Goal: Transaction & Acquisition: Subscribe to service/newsletter

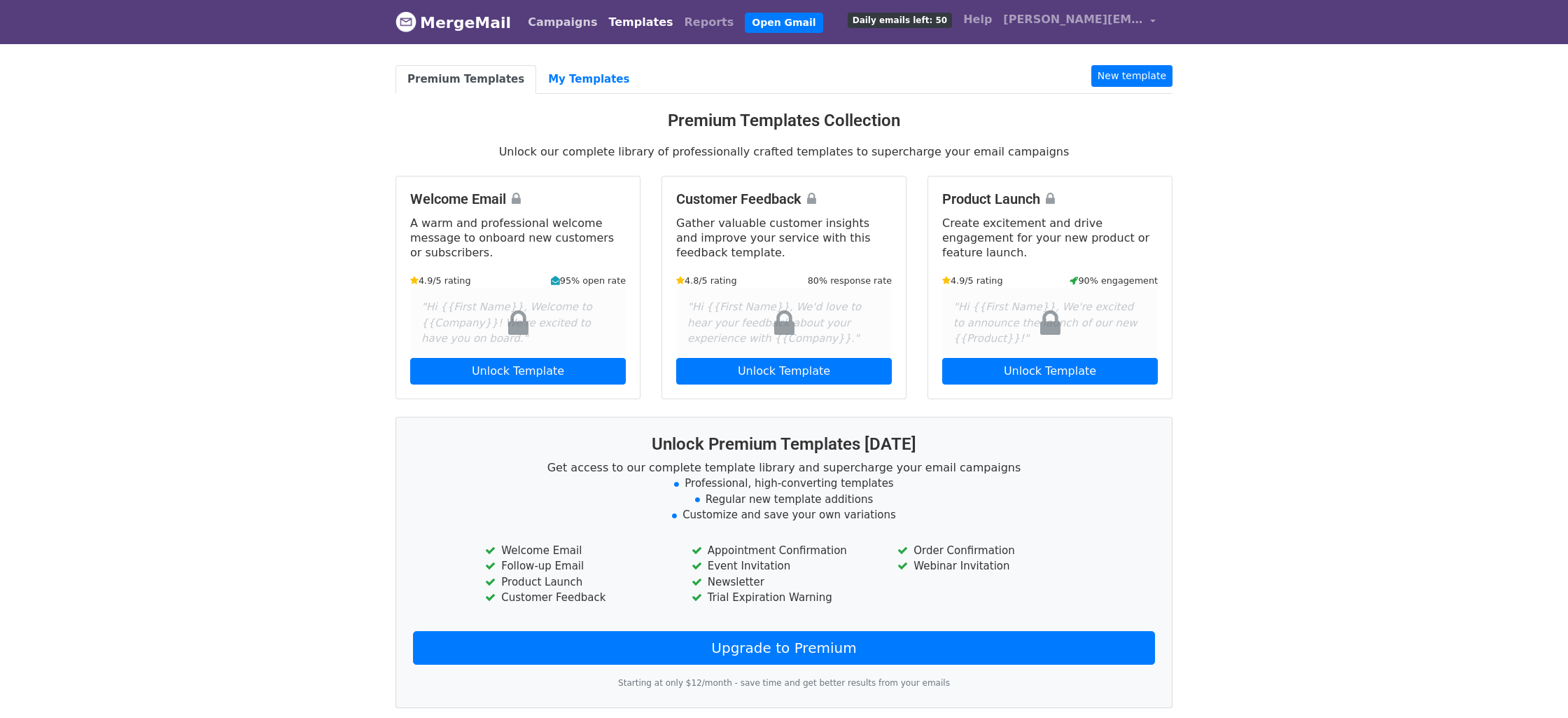
click at [561, 28] on link "Campaigns" at bounding box center [562, 22] width 80 height 28
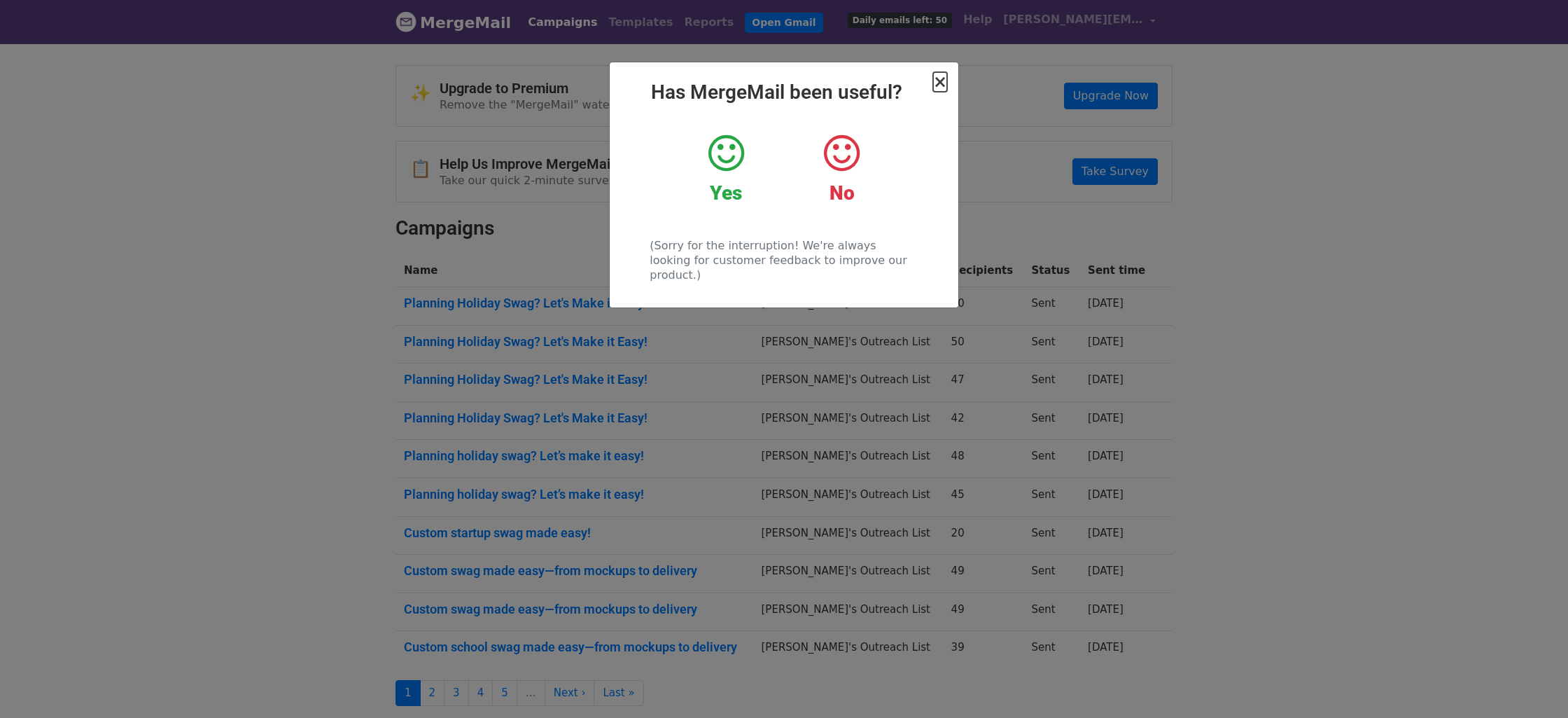
click at [940, 88] on span "×" at bounding box center [940, 81] width 14 height 20
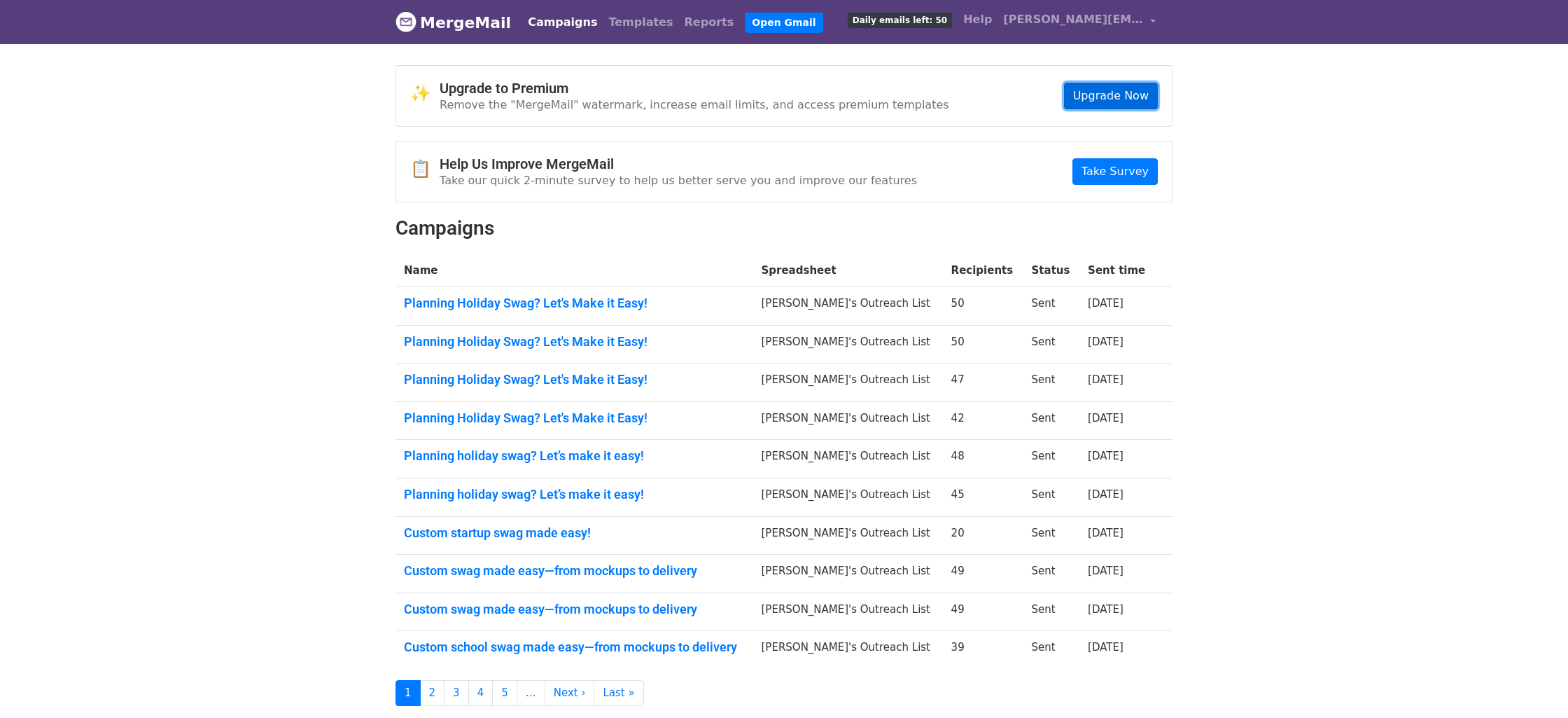
click at [1116, 95] on link "Upgrade Now" at bounding box center [1111, 95] width 93 height 26
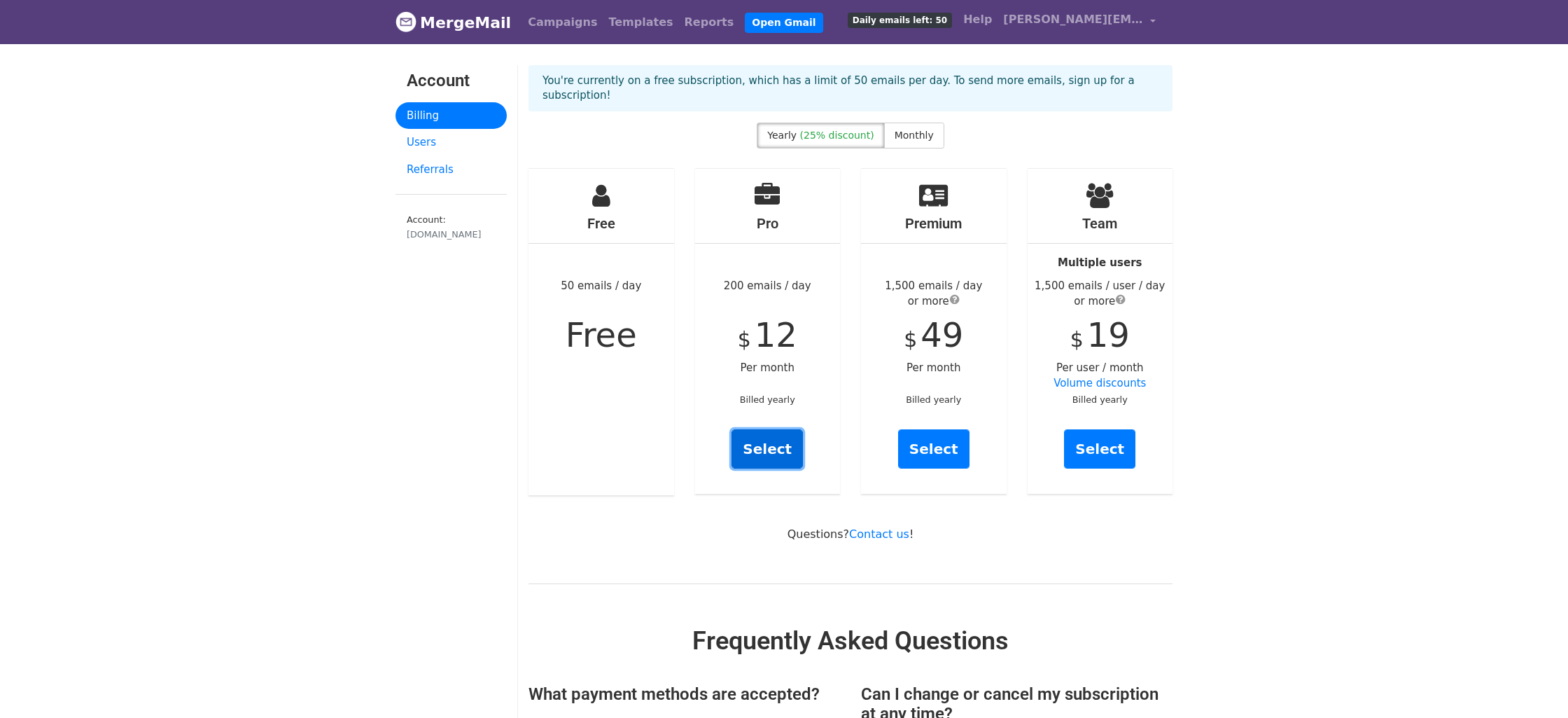
click at [774, 438] on link "Select" at bounding box center [767, 449] width 71 height 39
click at [890, 122] on label "Monthly" at bounding box center [914, 135] width 60 height 26
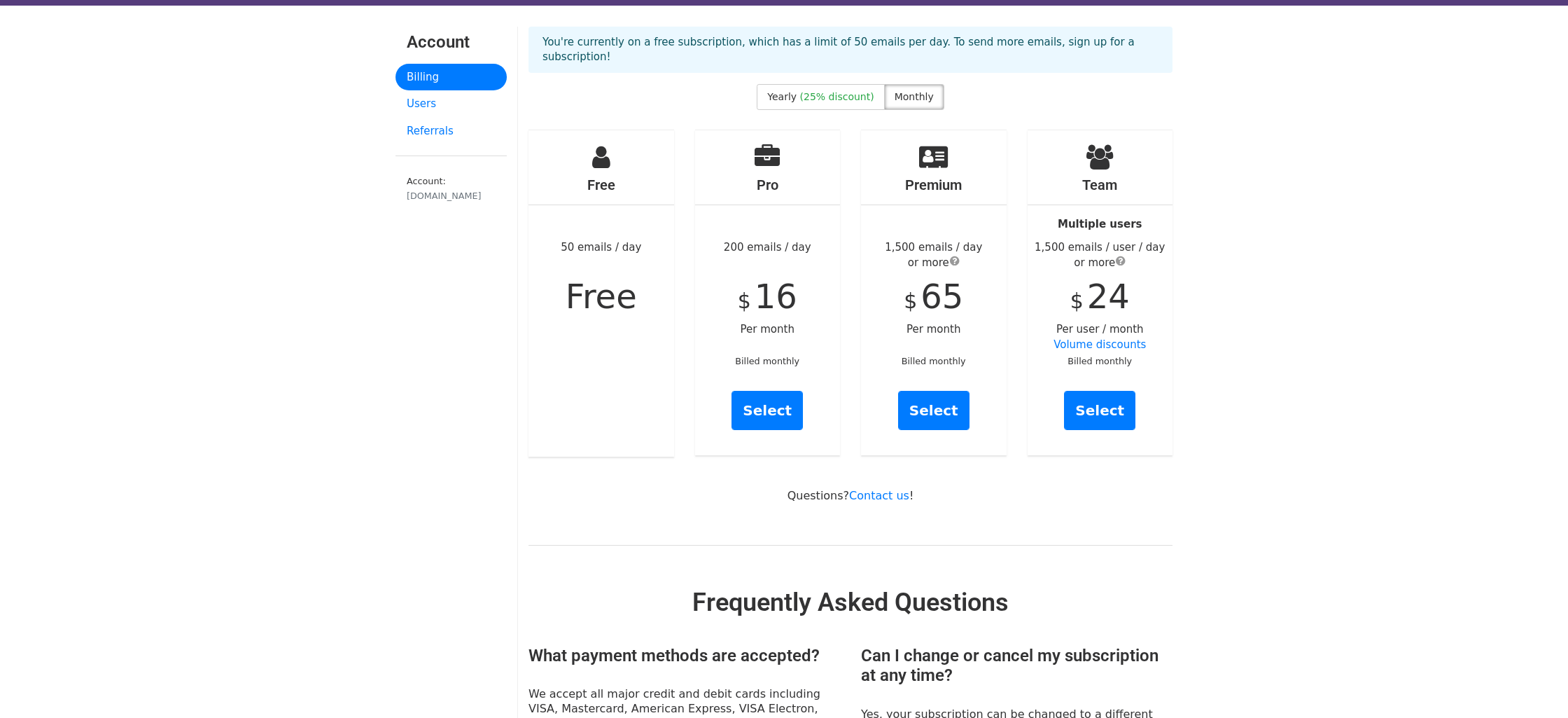
scroll to position [43, 0]
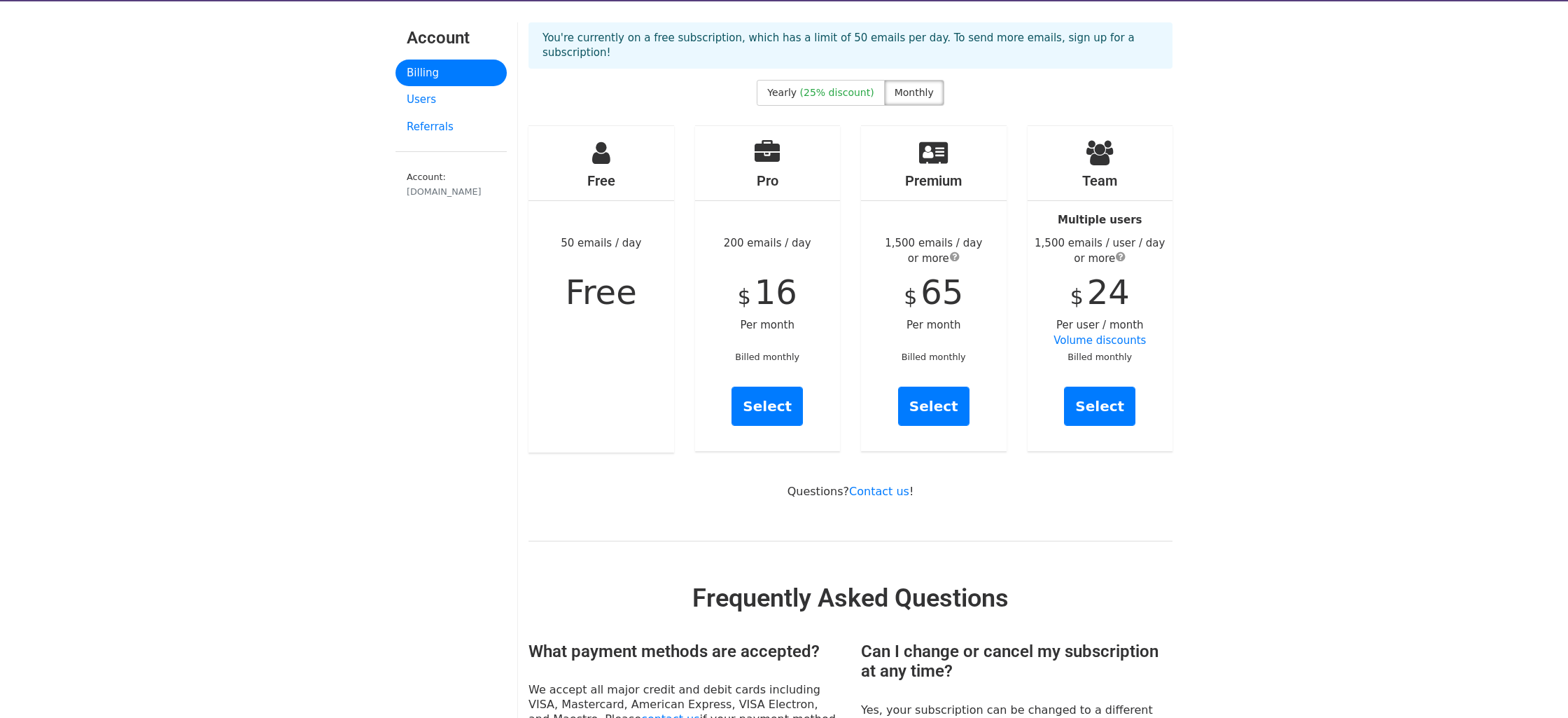
click at [1120, 250] on span "submit" at bounding box center [1120, 256] width 9 height 11
click at [834, 270] on div "Pro 200 emails / day $ 16 Per month Billed monthly Select" at bounding box center [768, 289] width 146 height 325
click at [820, 285] on div "Pro 200 emails / day $ 16 Per month Billed monthly Select" at bounding box center [768, 289] width 146 height 325
click at [819, 288] on div "Pro 200 emails / day $ 16 Per month Billed monthly Select" at bounding box center [768, 289] width 146 height 325
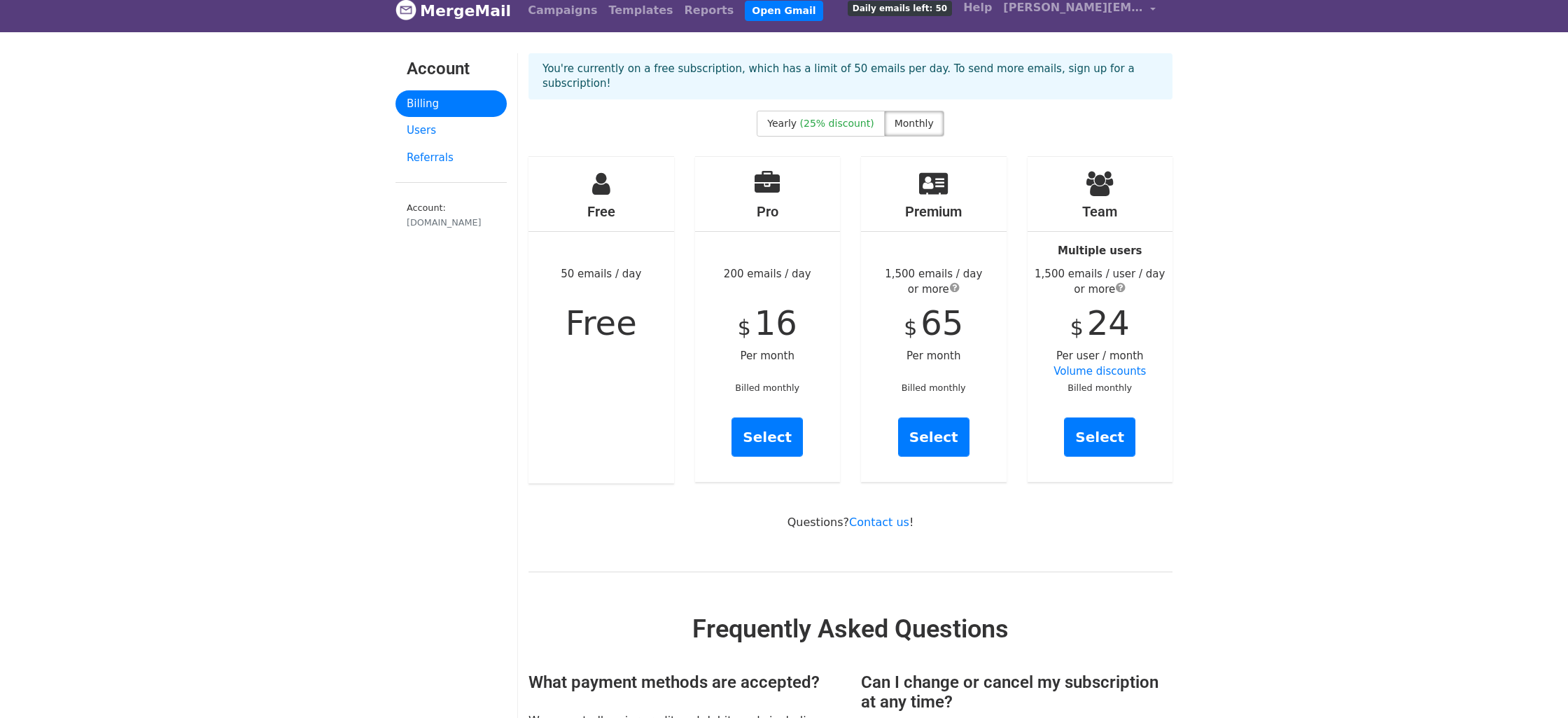
scroll to position [0, 0]
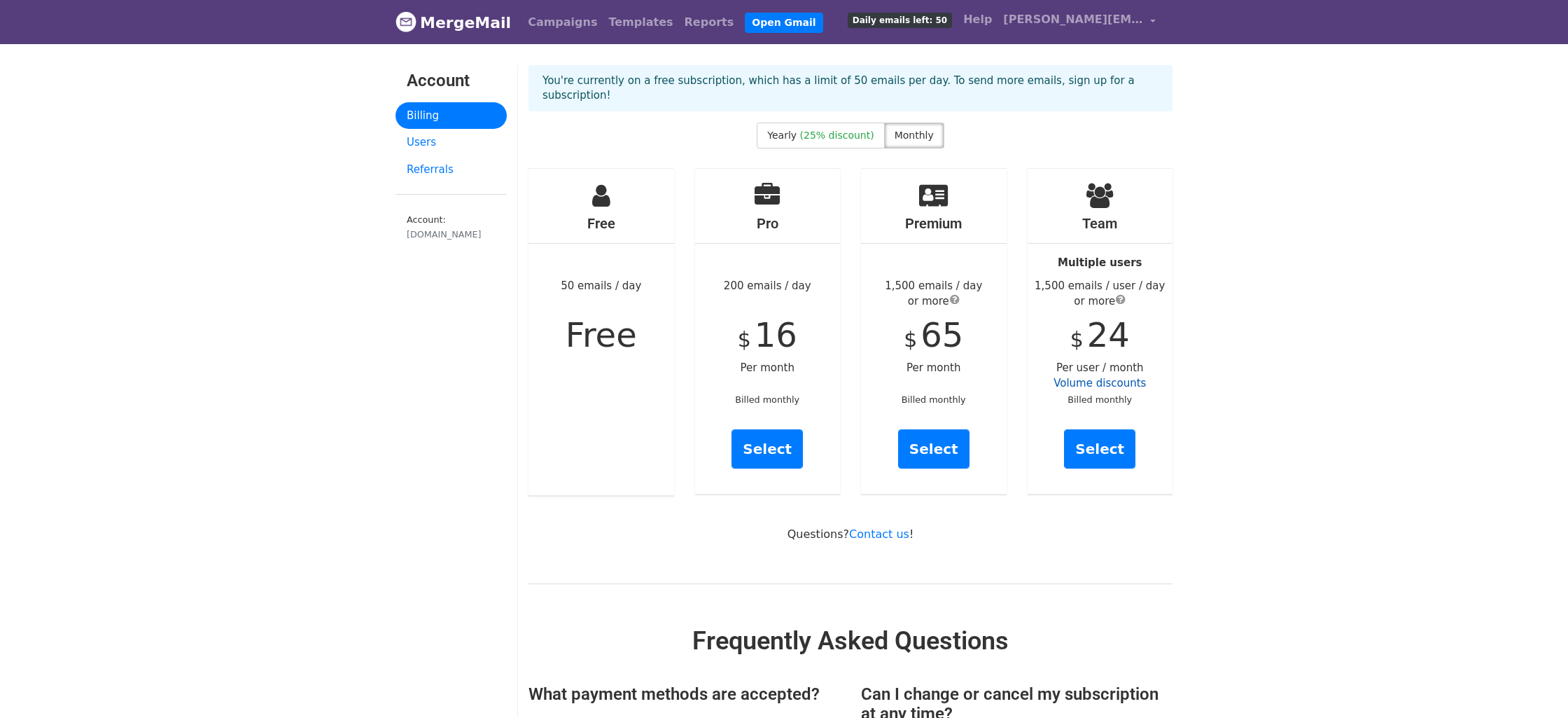
click at [1100, 376] on link "Volume discounts" at bounding box center [1099, 382] width 92 height 12
click at [779, 273] on div "Pro 200 emails / day $ 16 Per month Billed monthly Select" at bounding box center [768, 331] width 146 height 325
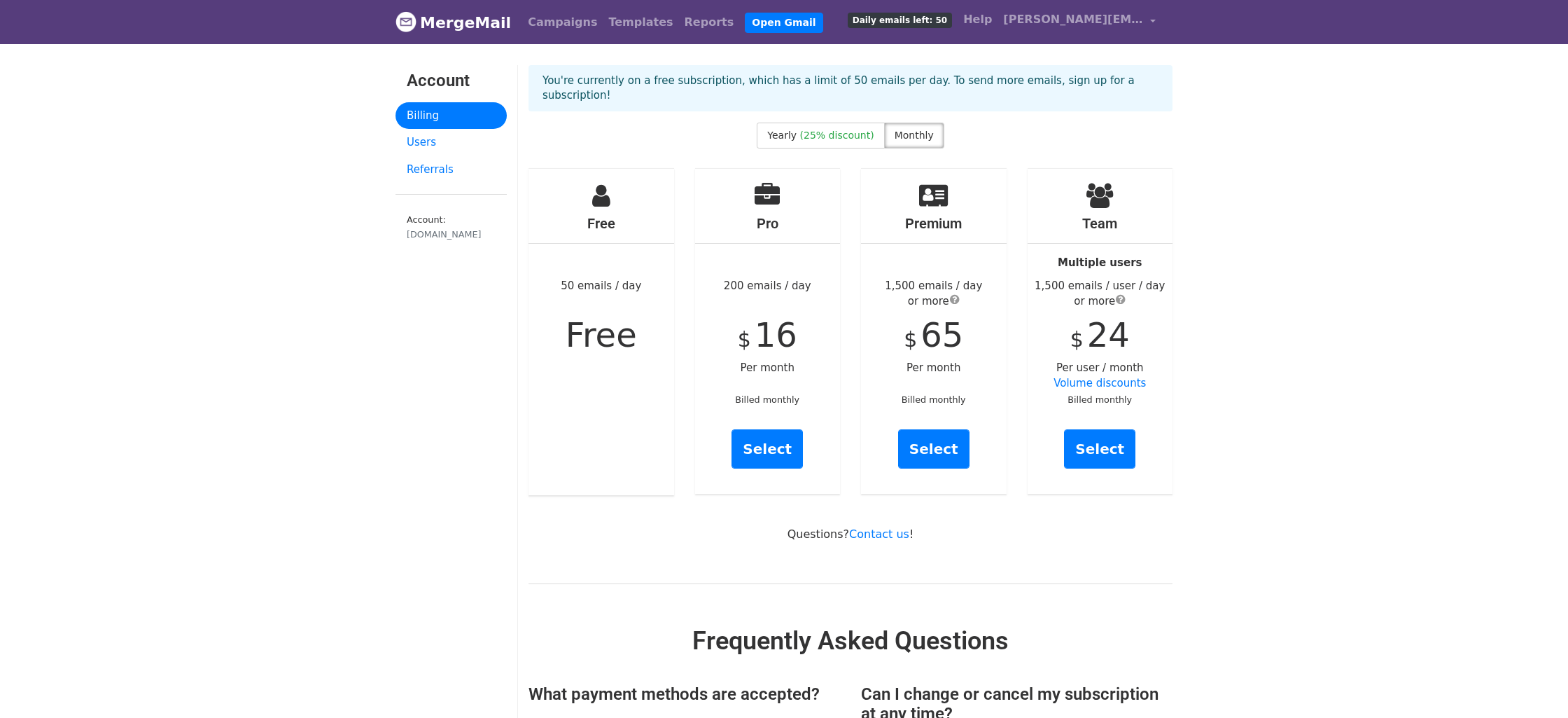
click at [763, 215] on h4 "Pro" at bounding box center [768, 223] width 146 height 17
click at [763, 190] on icon at bounding box center [766, 195] width 25 height 25
click at [617, 23] on link "Templates" at bounding box center [640, 22] width 76 height 28
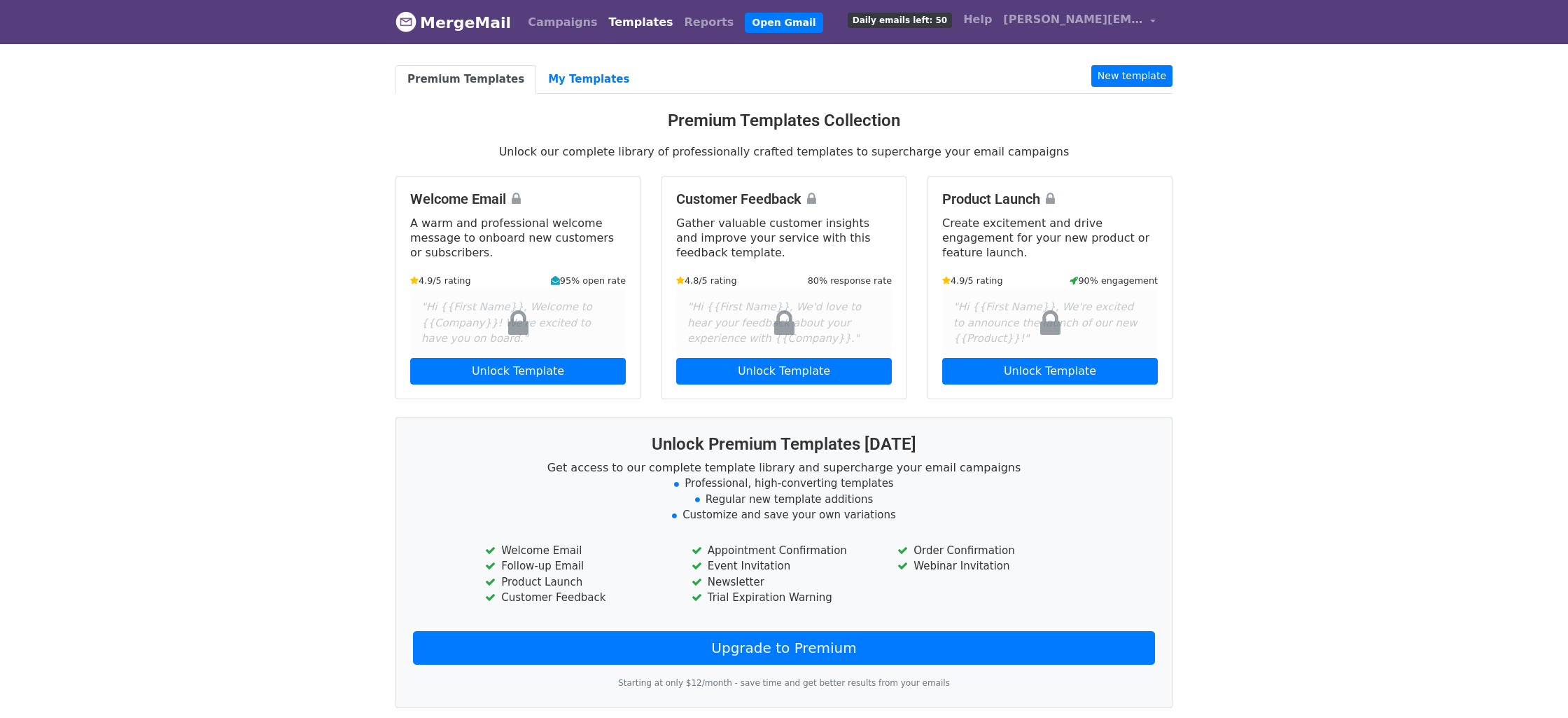
click at [896, 32] on link "Daily emails left: 50" at bounding box center [900, 20] width 116 height 28
click at [898, 29] on link "Daily emails left: 50" at bounding box center [900, 20] width 116 height 28
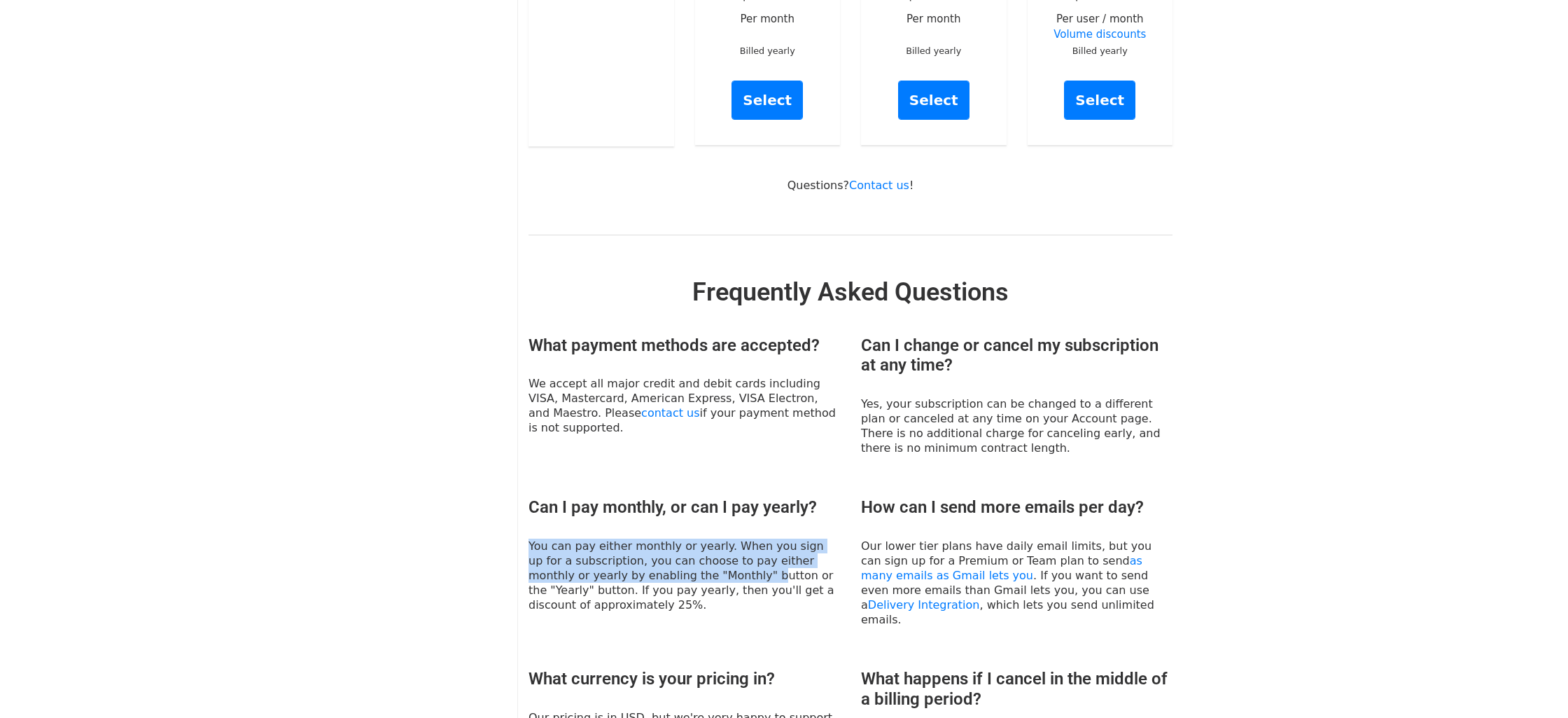
scroll to position [354, 0]
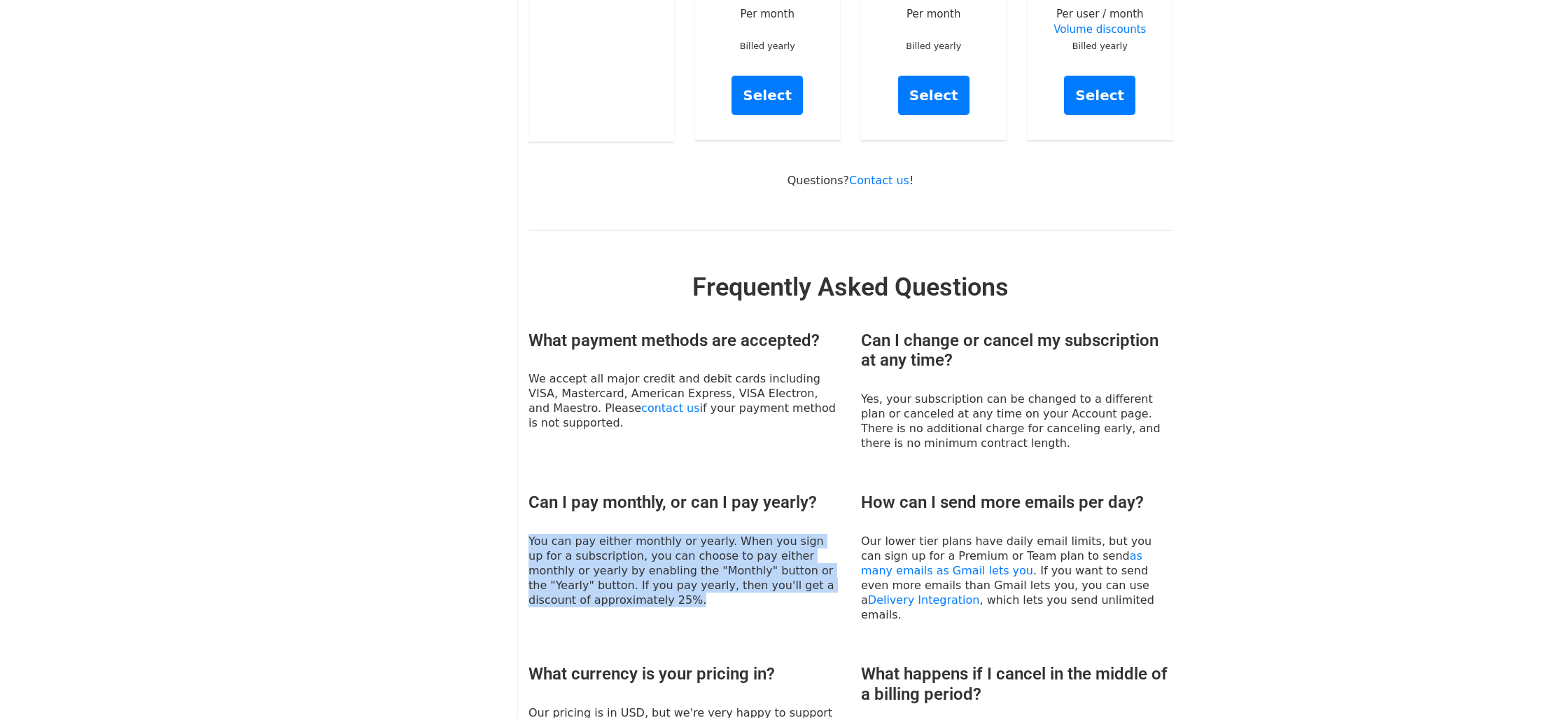
drag, startPoint x: 530, startPoint y: 532, endPoint x: 616, endPoint y: 587, distance: 102.1
click at [616, 587] on p "You can pay either monthly or yearly. When you sign up for a subscription, you …" at bounding box center [684, 570] width 312 height 74
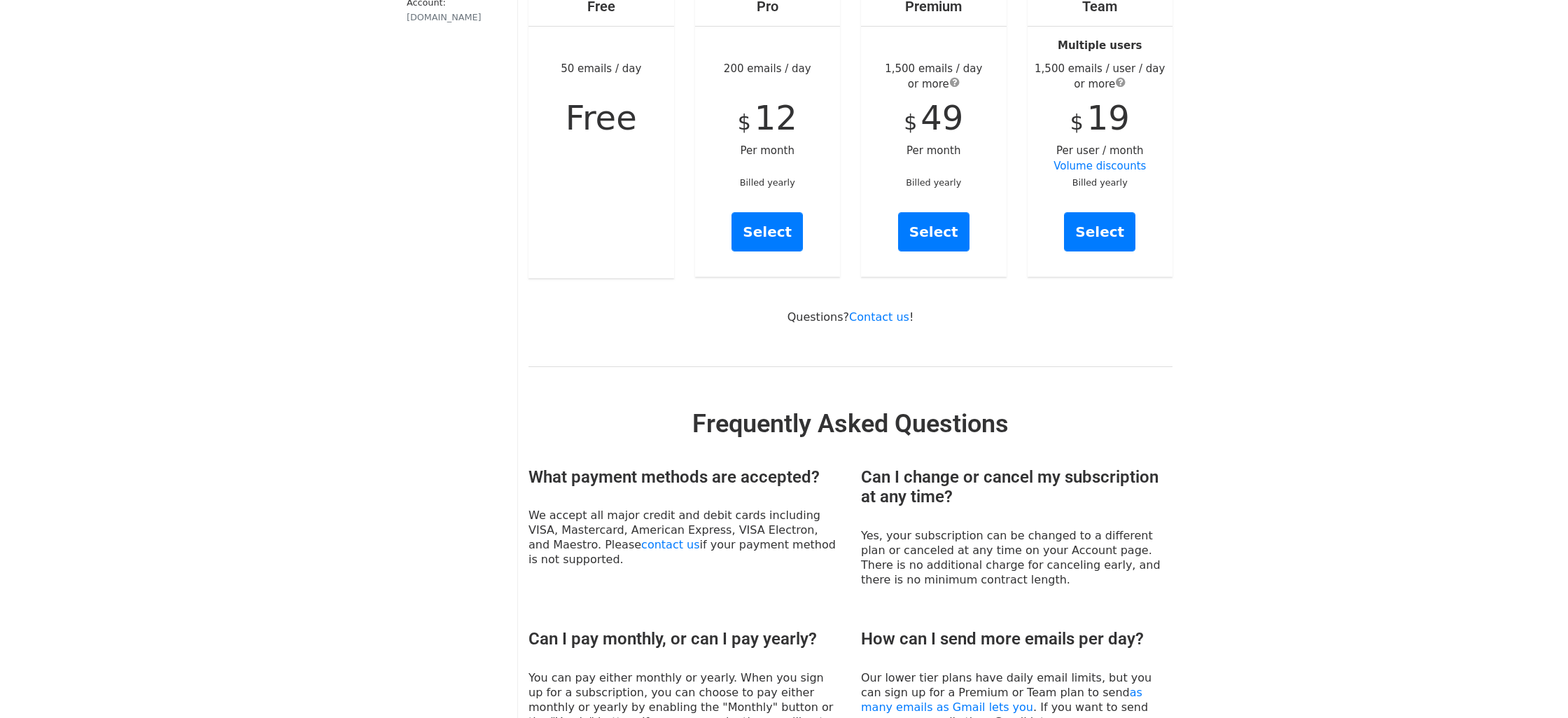
scroll to position [0, 0]
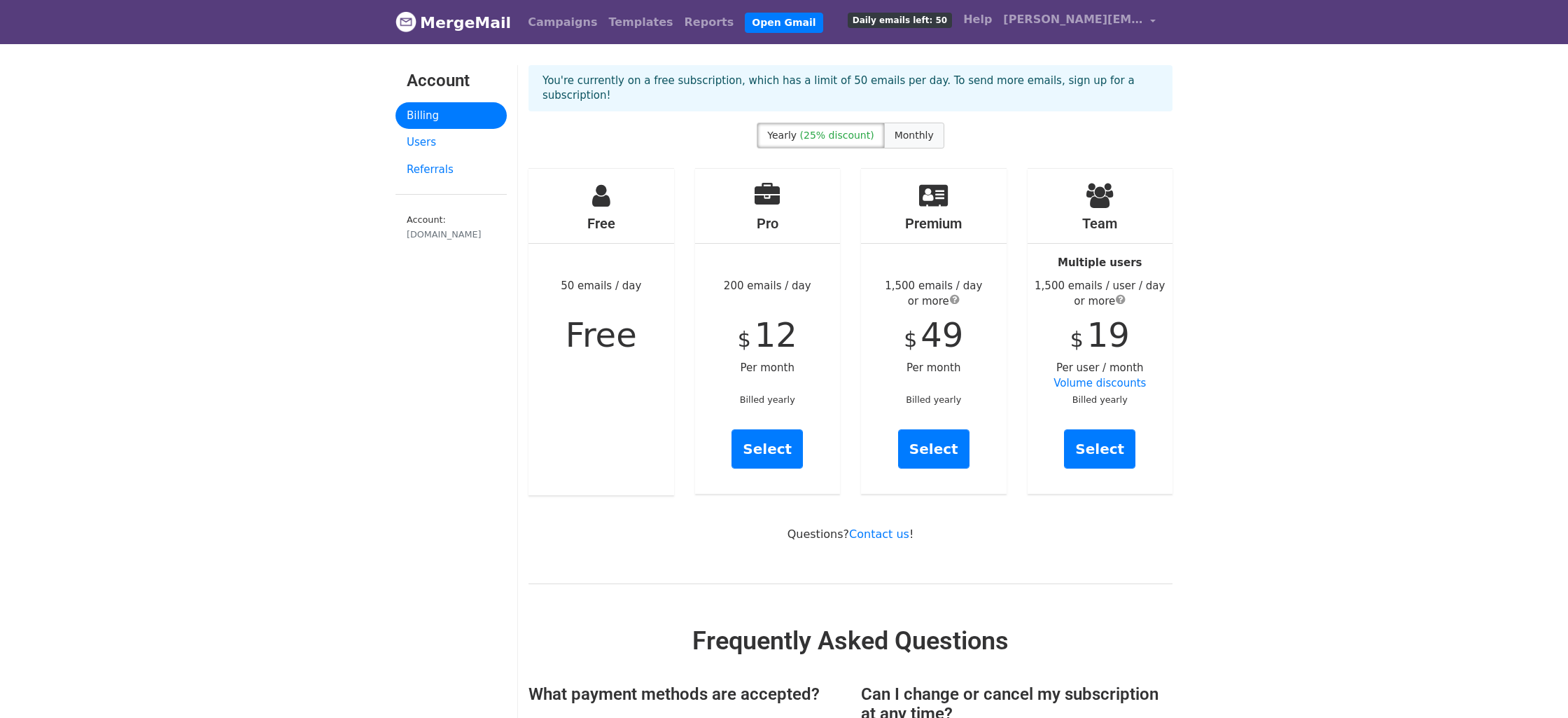
click at [916, 130] on span "Monthly" at bounding box center [914, 135] width 39 height 11
click at [767, 442] on link "Select" at bounding box center [767, 449] width 71 height 39
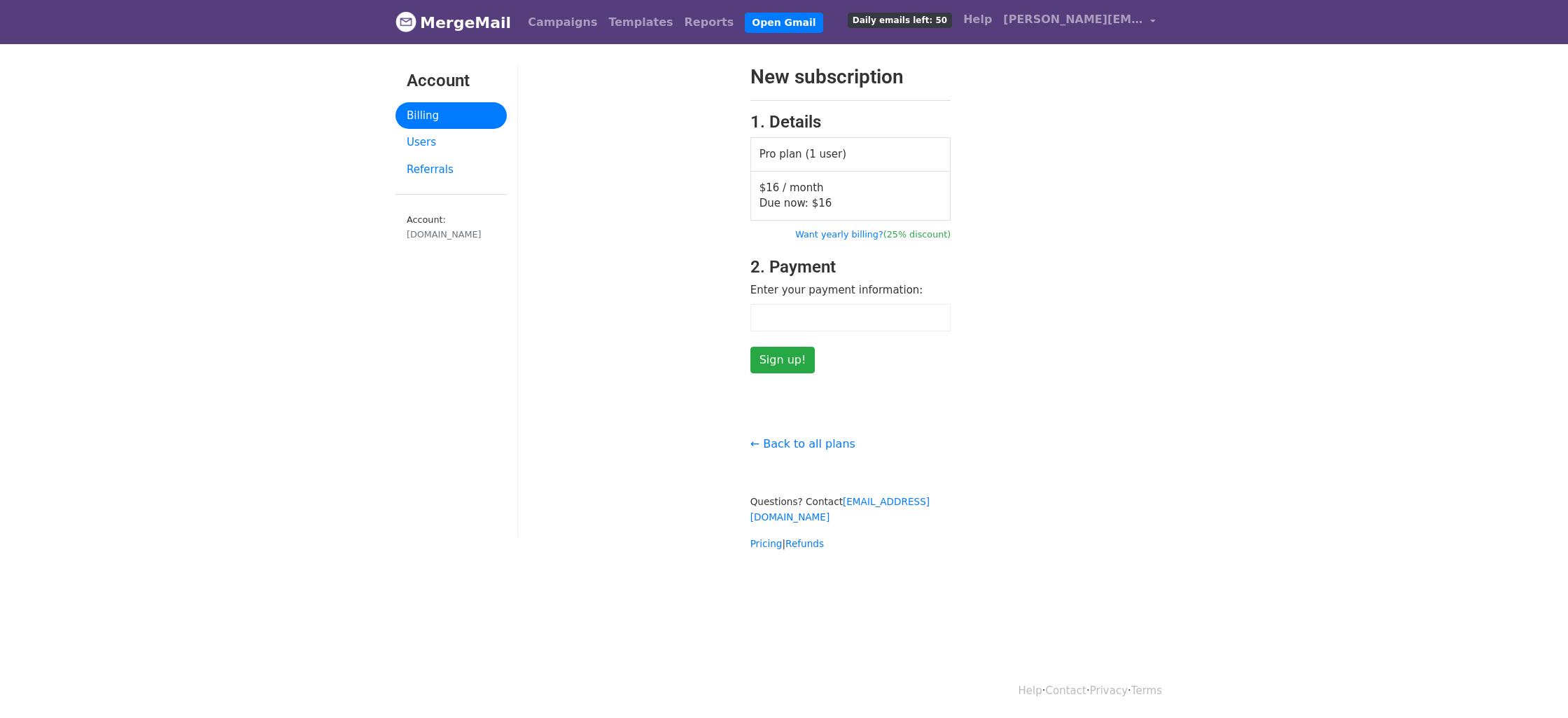
click at [1253, 267] on body "MergeMail Campaigns Templates Reports Open Gmail Daily emails left: 50 Help [PE…" at bounding box center [784, 303] width 1568 height 607
click at [794, 197] on span "Due now: $ 16" at bounding box center [796, 203] width 73 height 12
click at [834, 308] on div at bounding box center [850, 317] width 201 height 27
click at [931, 407] on div "New subscription 1. Details Pro plan (1 user) $16 / month Due now: $ 16 Want ye…" at bounding box center [850, 308] width 665 height 486
click at [826, 460] on div "← Back to all plans Questions? Contact [EMAIL_ADDRESS][DOMAIN_NAME] Pricing | R…" at bounding box center [851, 486] width 222 height 131
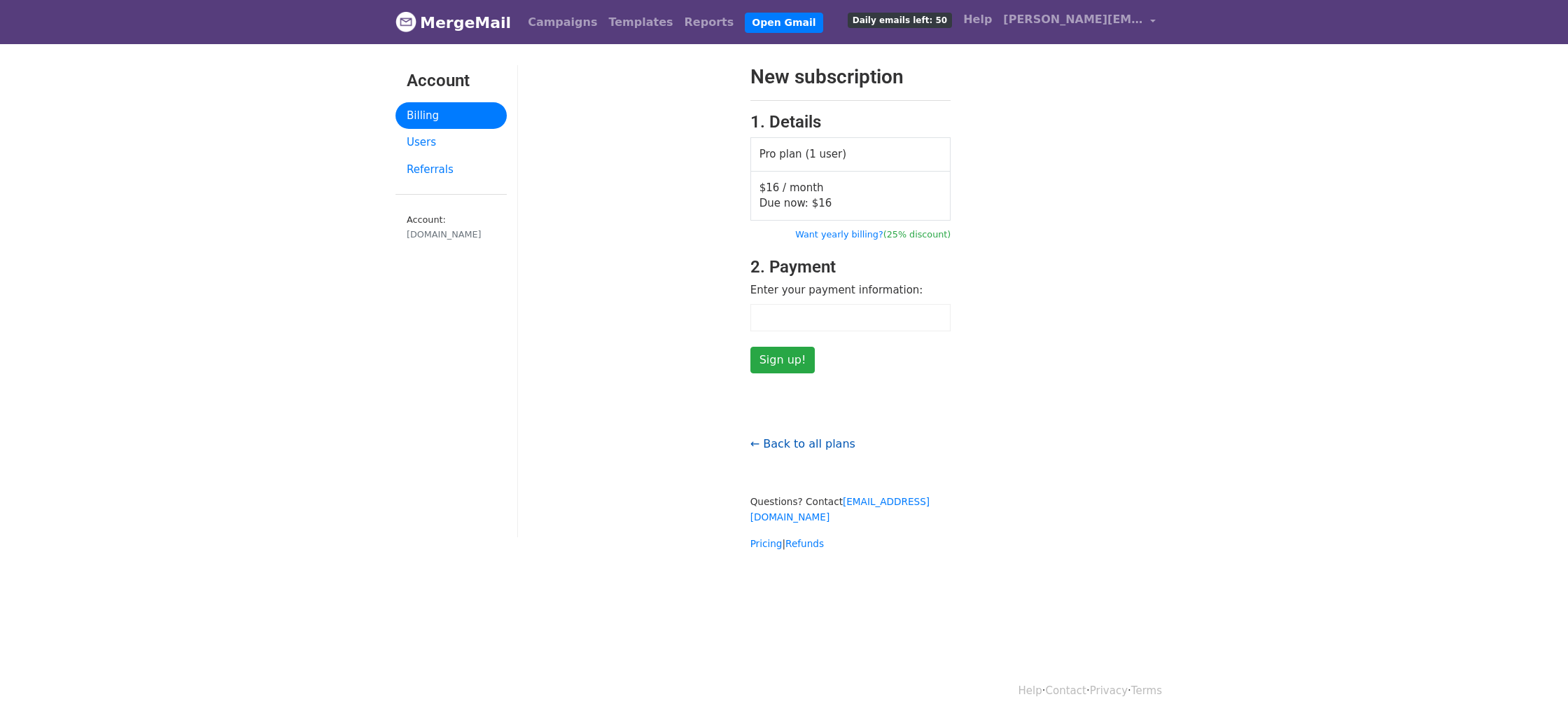
click at [820, 442] on link "← Back to all plans" at bounding box center [803, 443] width 105 height 13
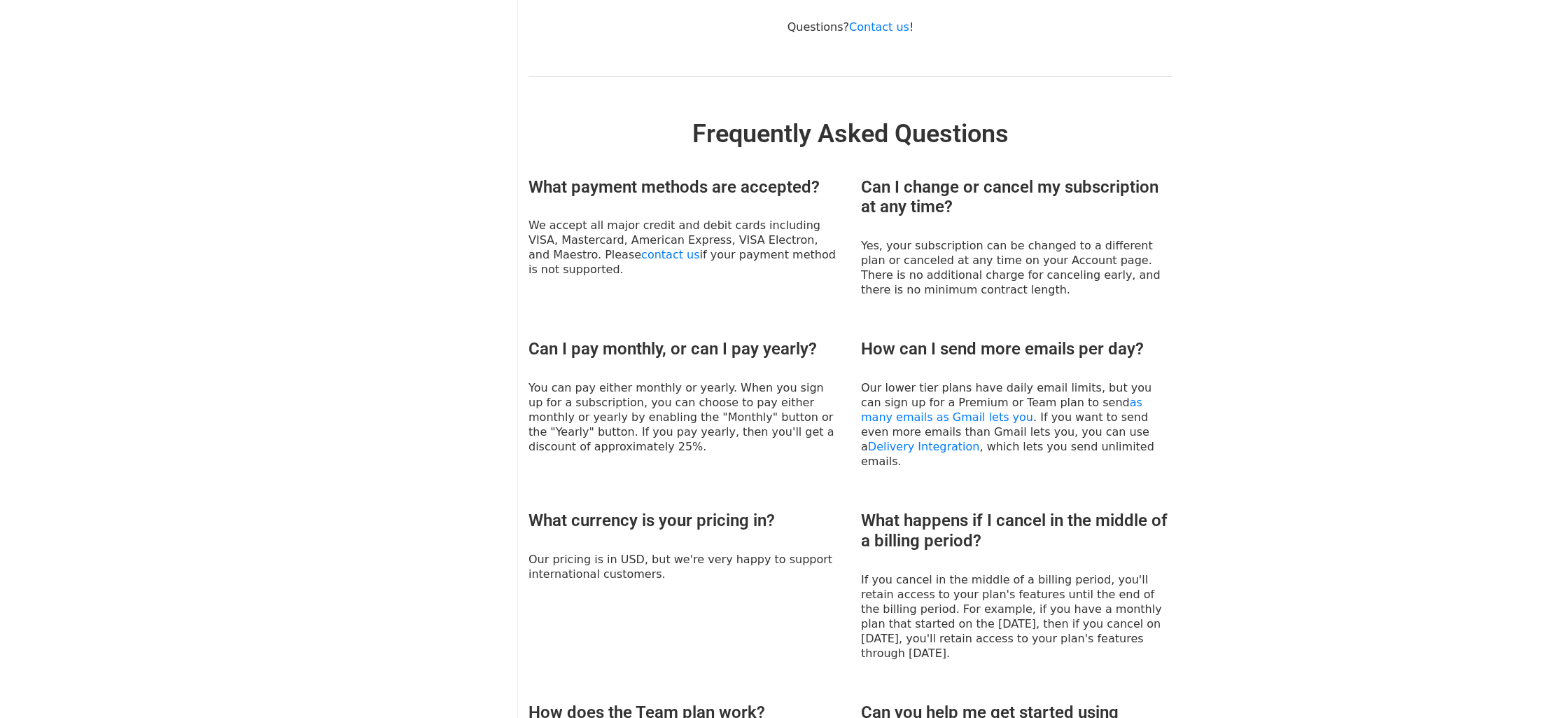
scroll to position [505, 0]
drag, startPoint x: 949, startPoint y: 597, endPoint x: 1106, endPoint y: 612, distance: 157.7
click at [1106, 612] on p "If you cancel in the middle of a billing period, you'll retain access to your p…" at bounding box center [1016, 617] width 312 height 88
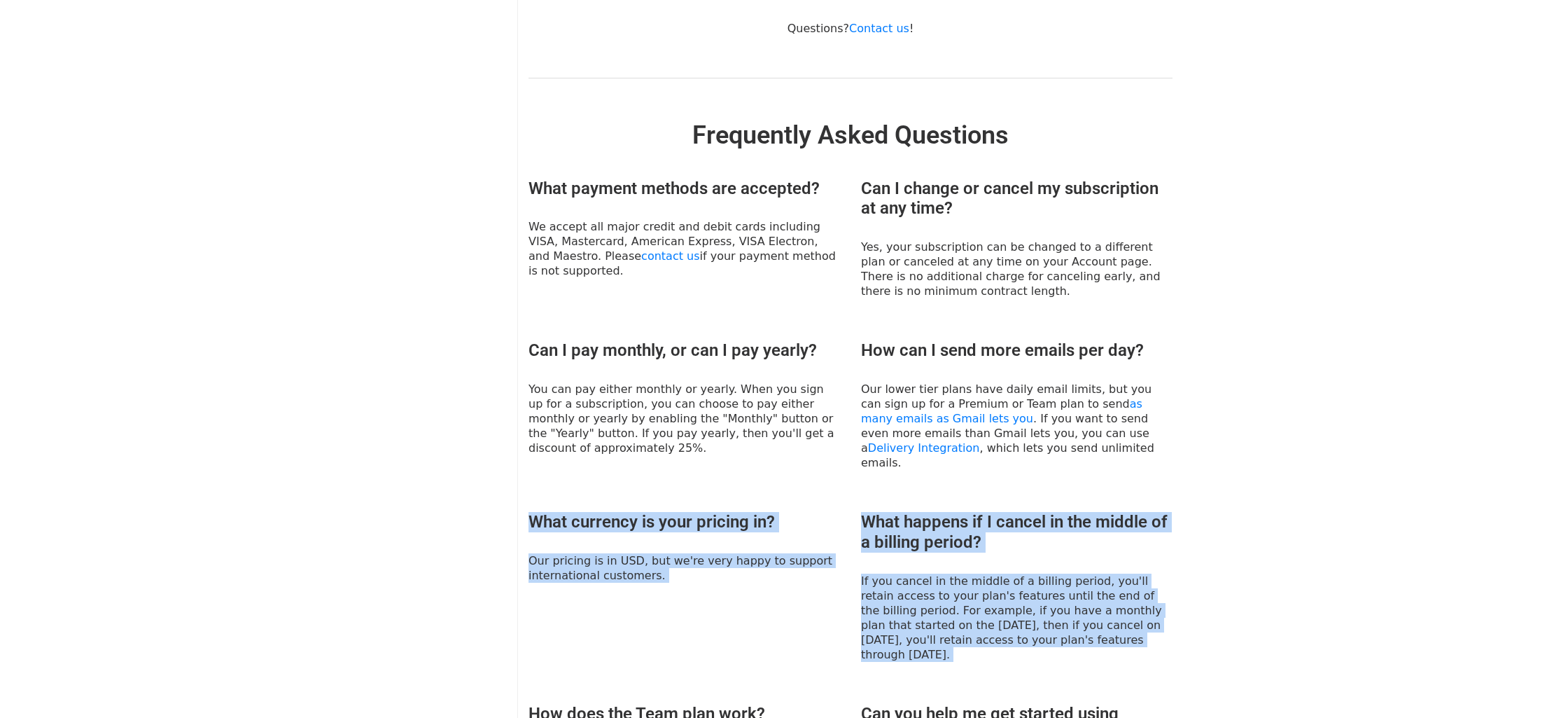
drag, startPoint x: 1106, startPoint y: 612, endPoint x: 828, endPoint y: 472, distance: 311.3
click at [828, 472] on div "What payment methods are accepted? We accept all major credit and debit cards i…" at bounding box center [850, 542] width 665 height 726
click at [849, 512] on div "What currency is your pricing in? Our pricing is in USD, but we're very happy t…" at bounding box center [684, 586] width 332 height 149
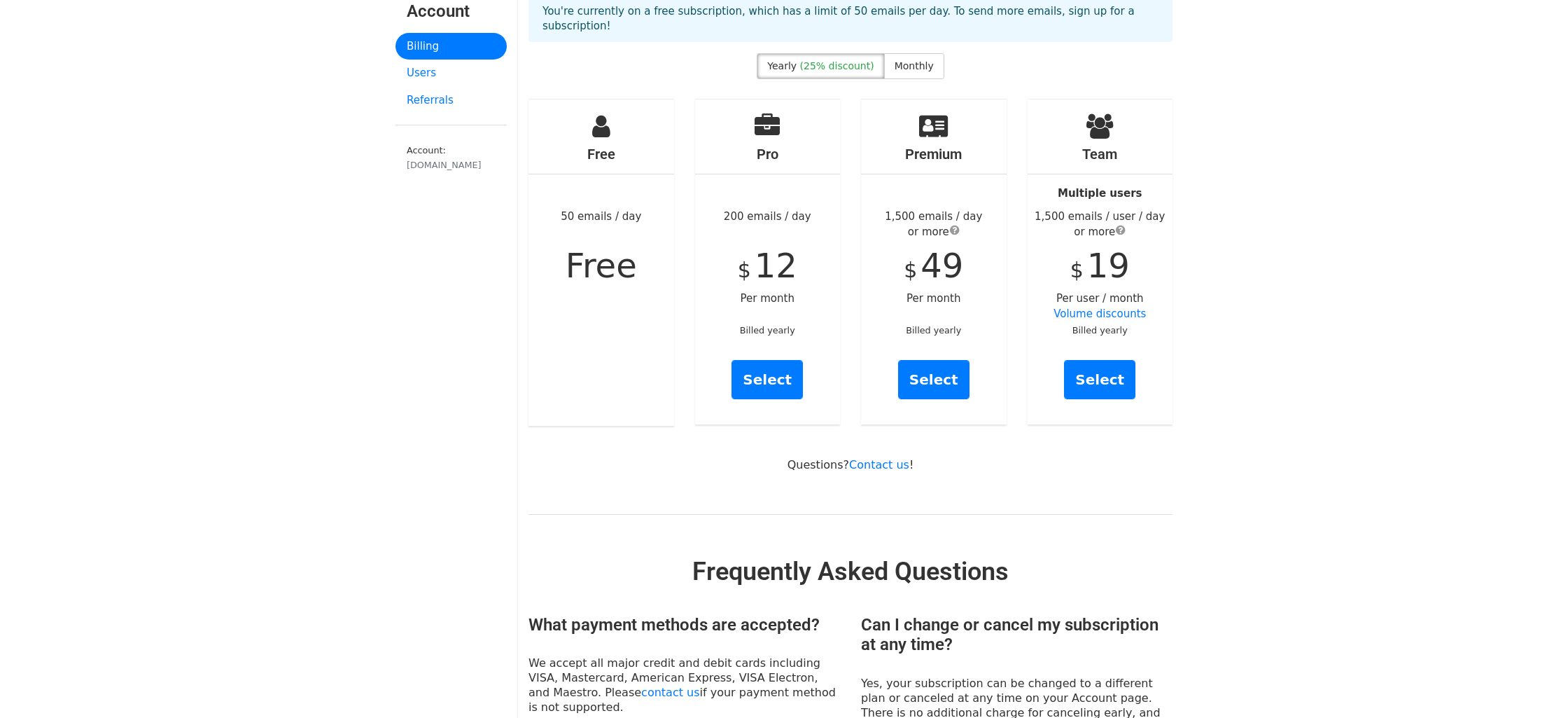
scroll to position [0, 0]
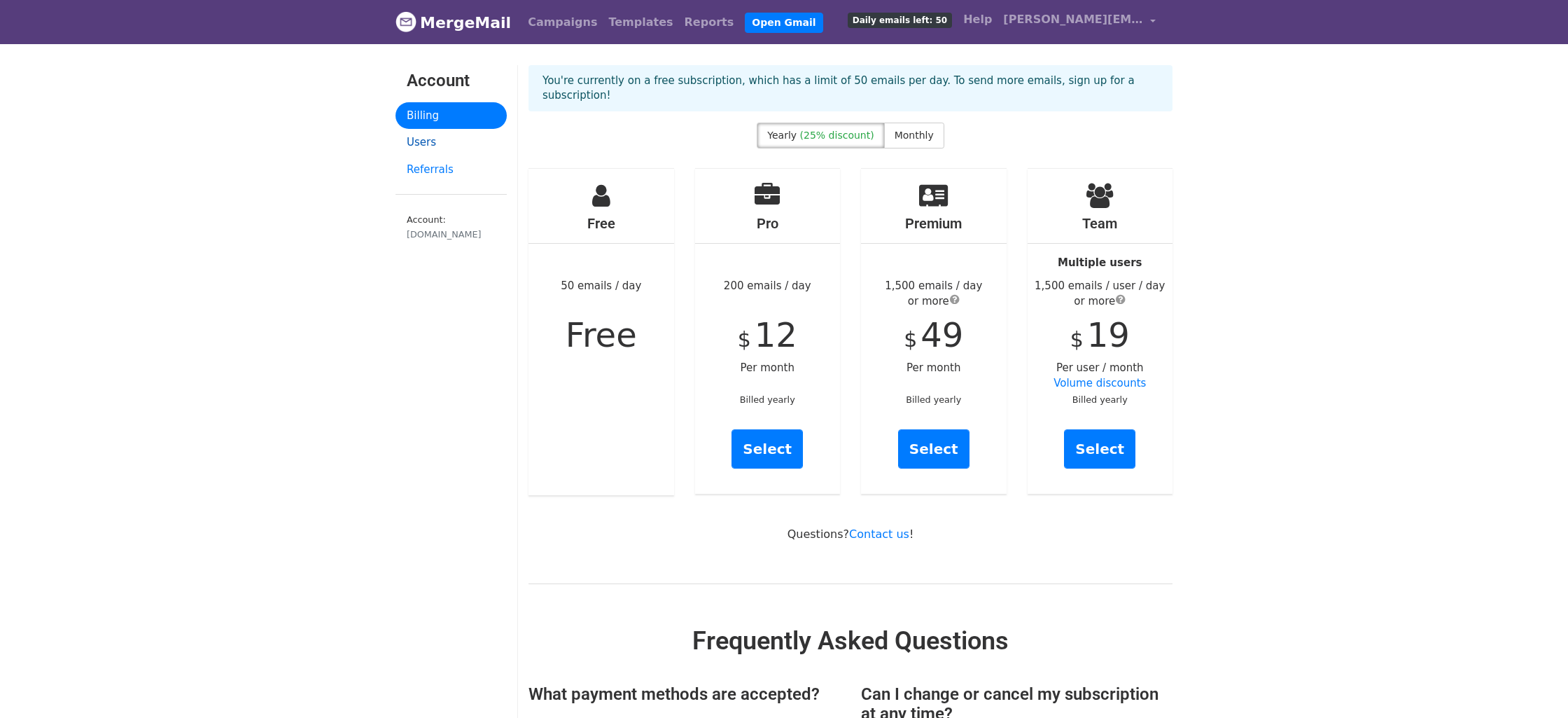
click at [452, 132] on link "Users" at bounding box center [451, 142] width 111 height 27
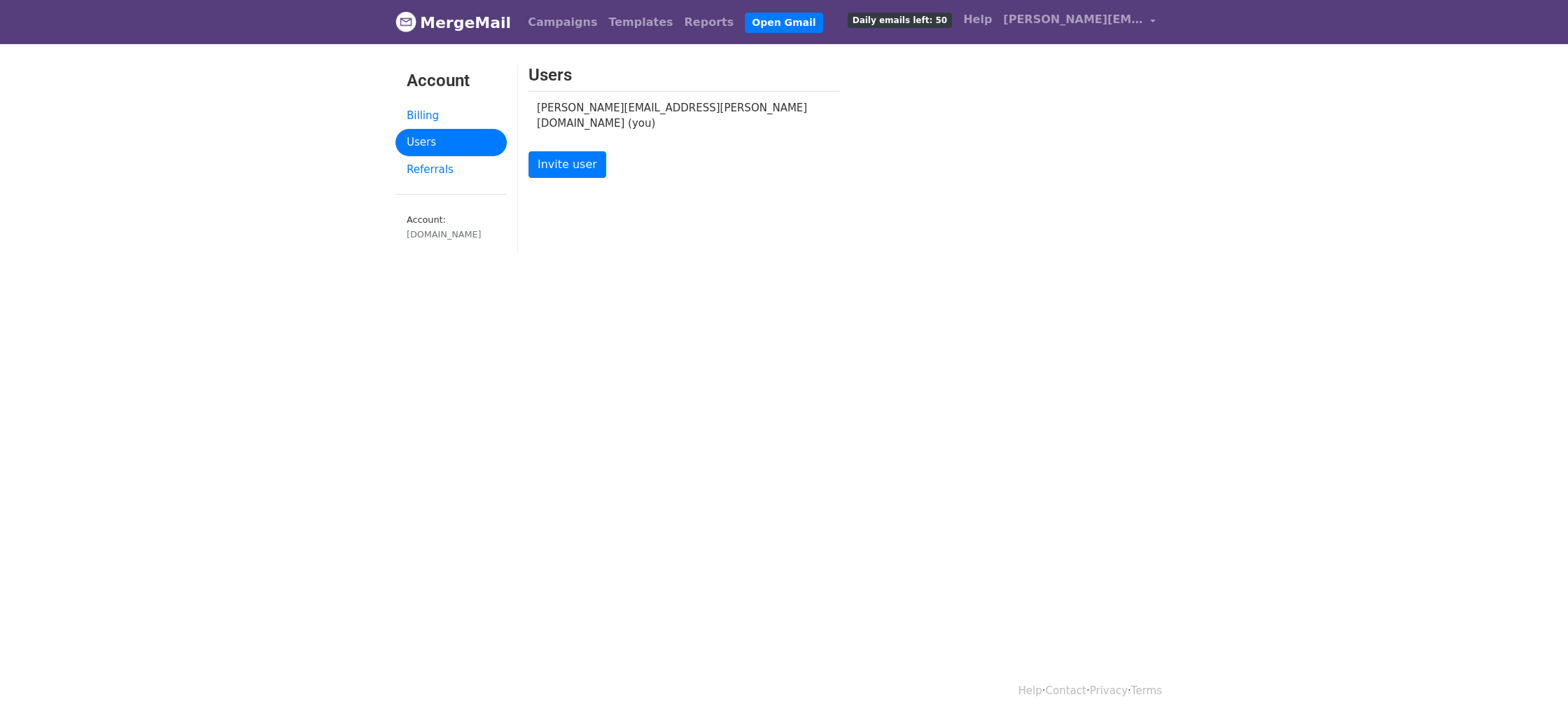
click at [438, 166] on link "Referrals" at bounding box center [451, 169] width 111 height 27
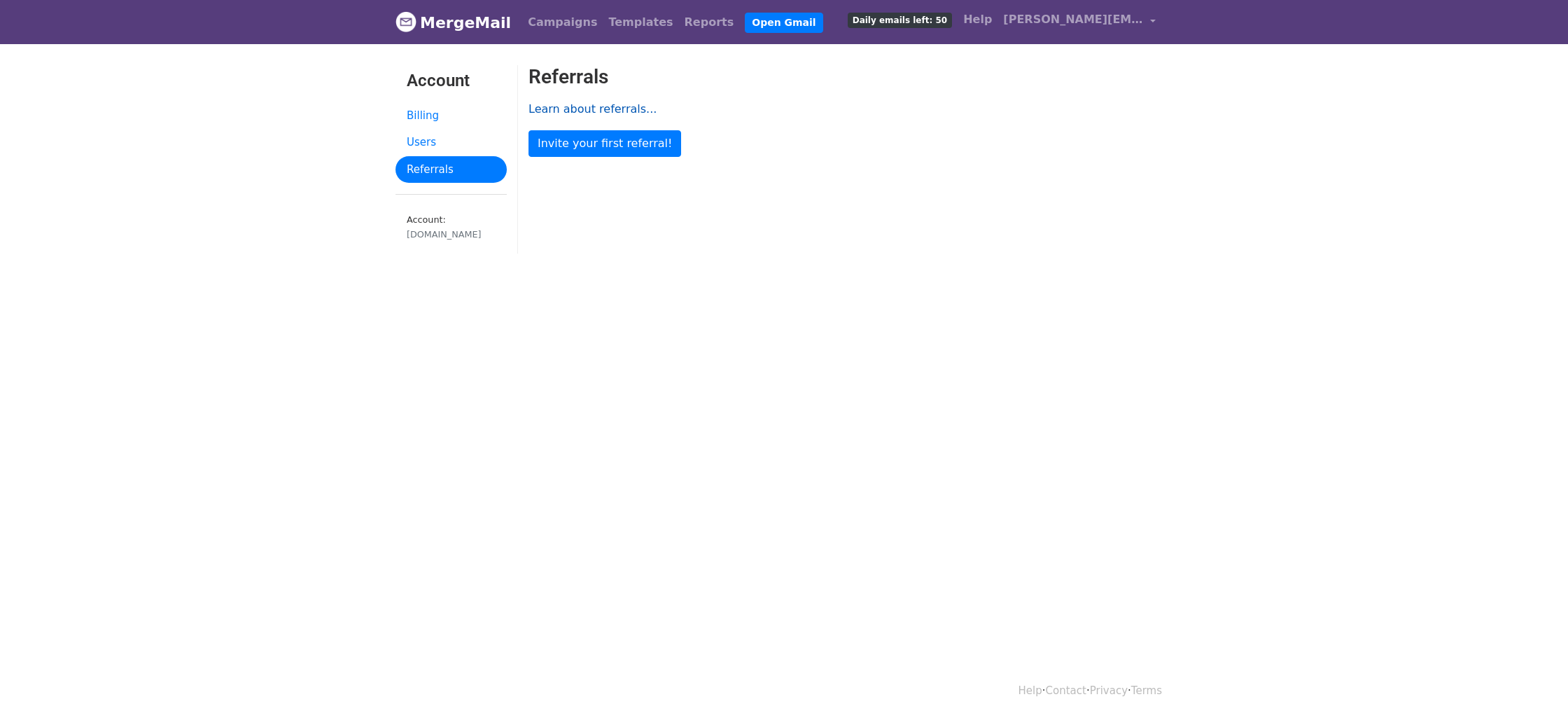
click at [580, 108] on link "Learn about referrals..." at bounding box center [592, 108] width 128 height 13
